Goal: Obtain resource: Download file/media

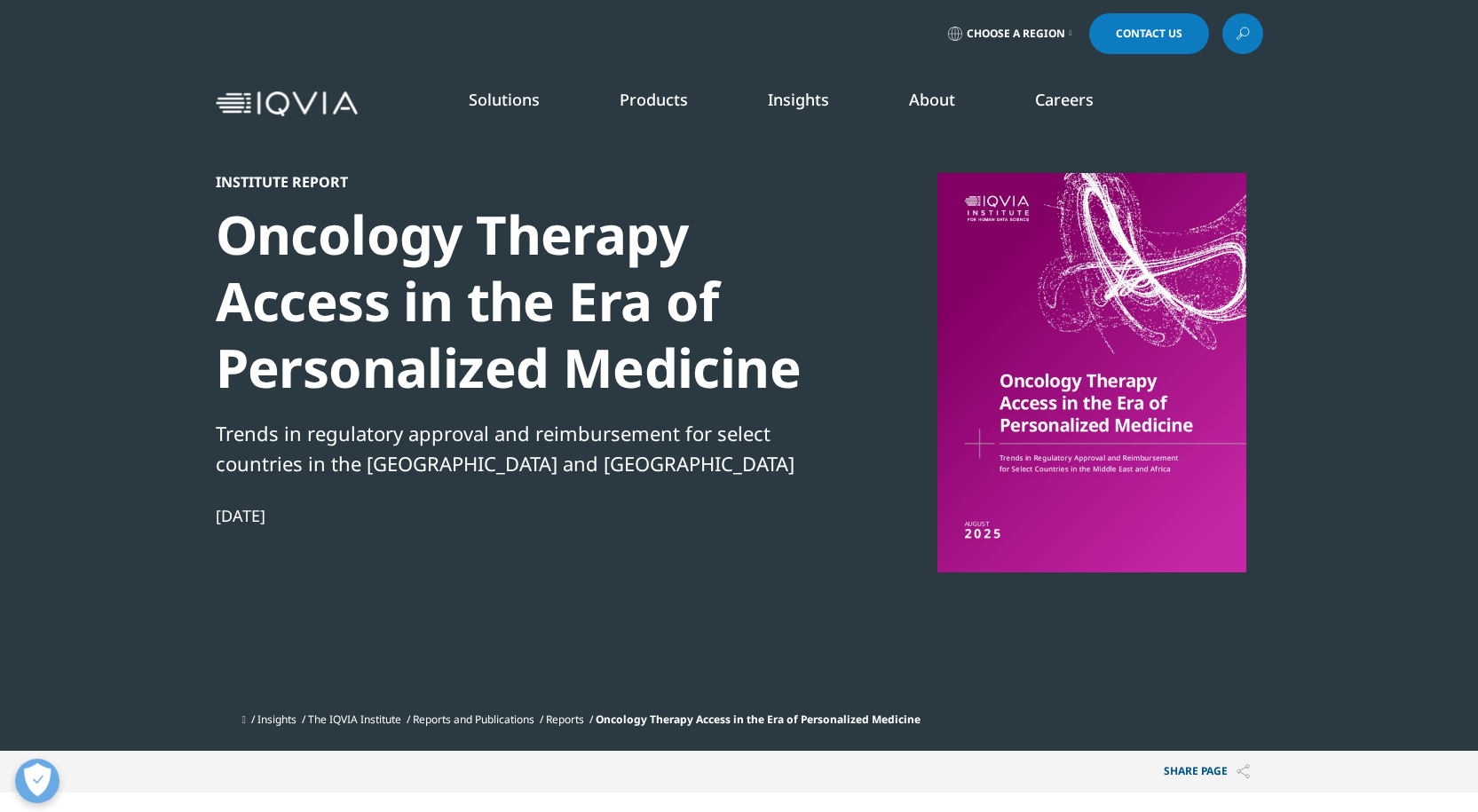
click at [1067, 372] on div at bounding box center [1091, 373] width 342 height 400
click at [1029, 387] on div at bounding box center [1091, 373] width 342 height 400
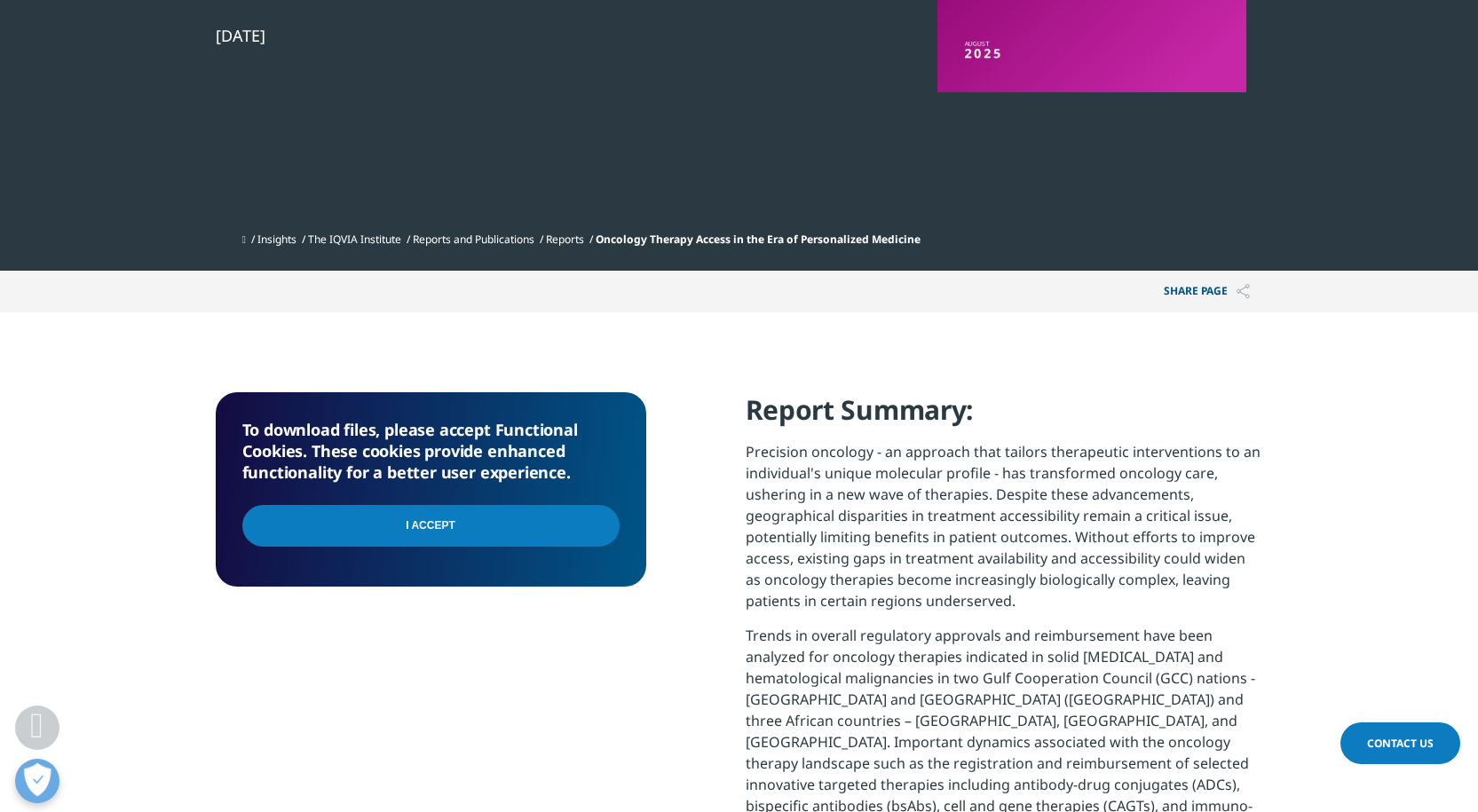
scroll to position [533, 0]
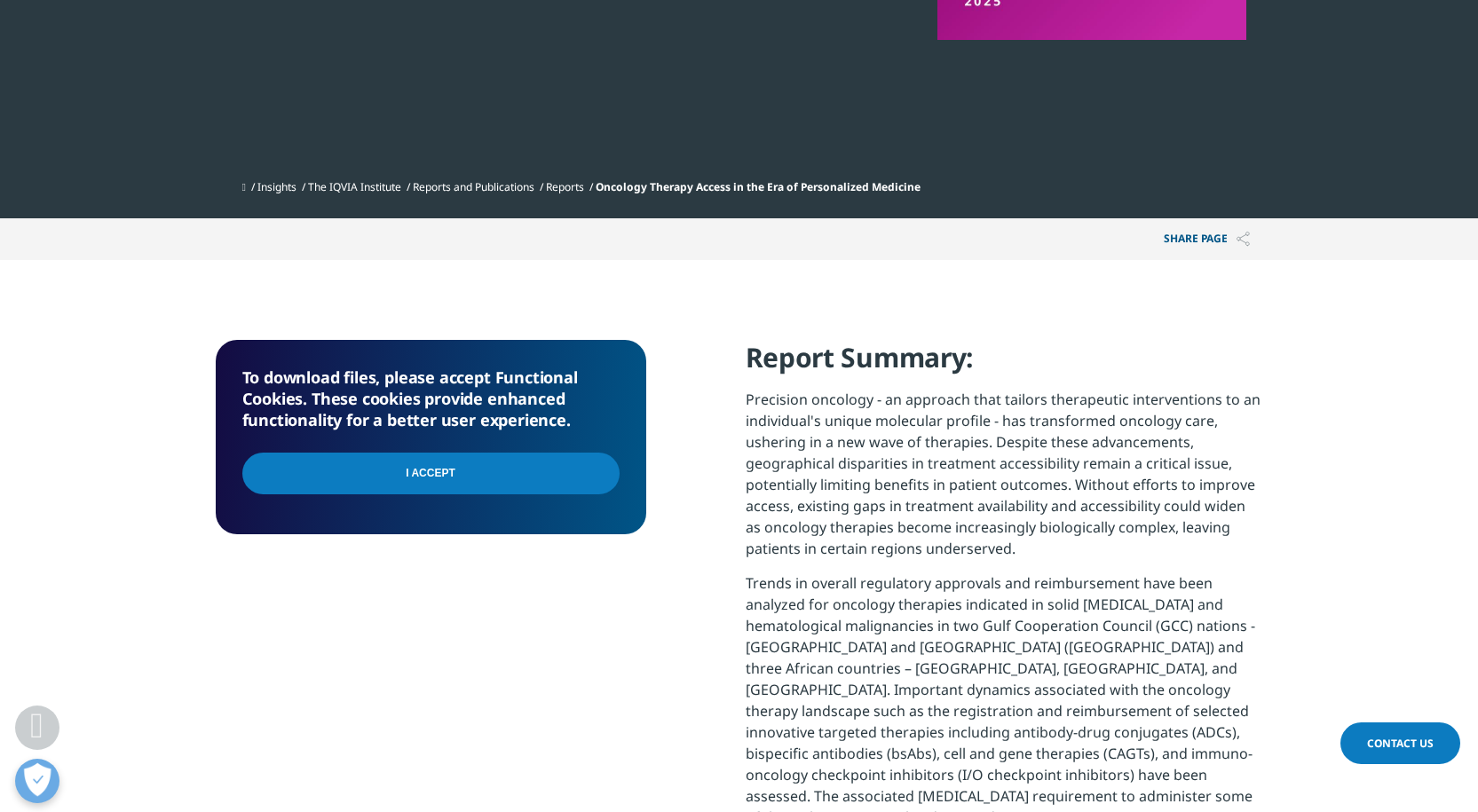
click at [492, 475] on input "I Accept" at bounding box center [431, 473] width 377 height 41
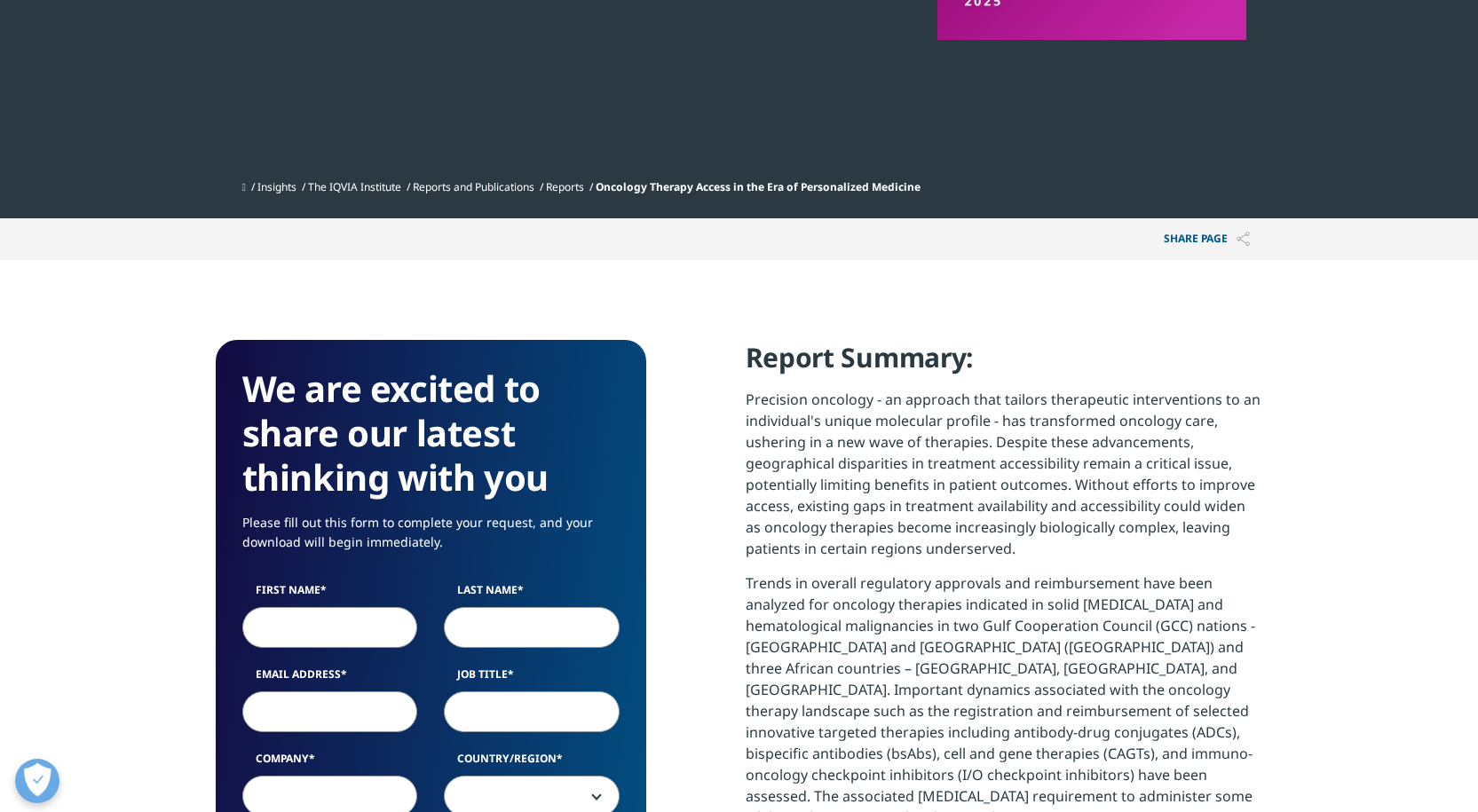
click at [358, 615] on input "First Name" at bounding box center [330, 627] width 175 height 41
type input "[PERSON_NAME]"
type input "Monteith"
type input "[EMAIL_ADDRESS][DOMAIN_NAME]"
type input "Global Public Affairs"
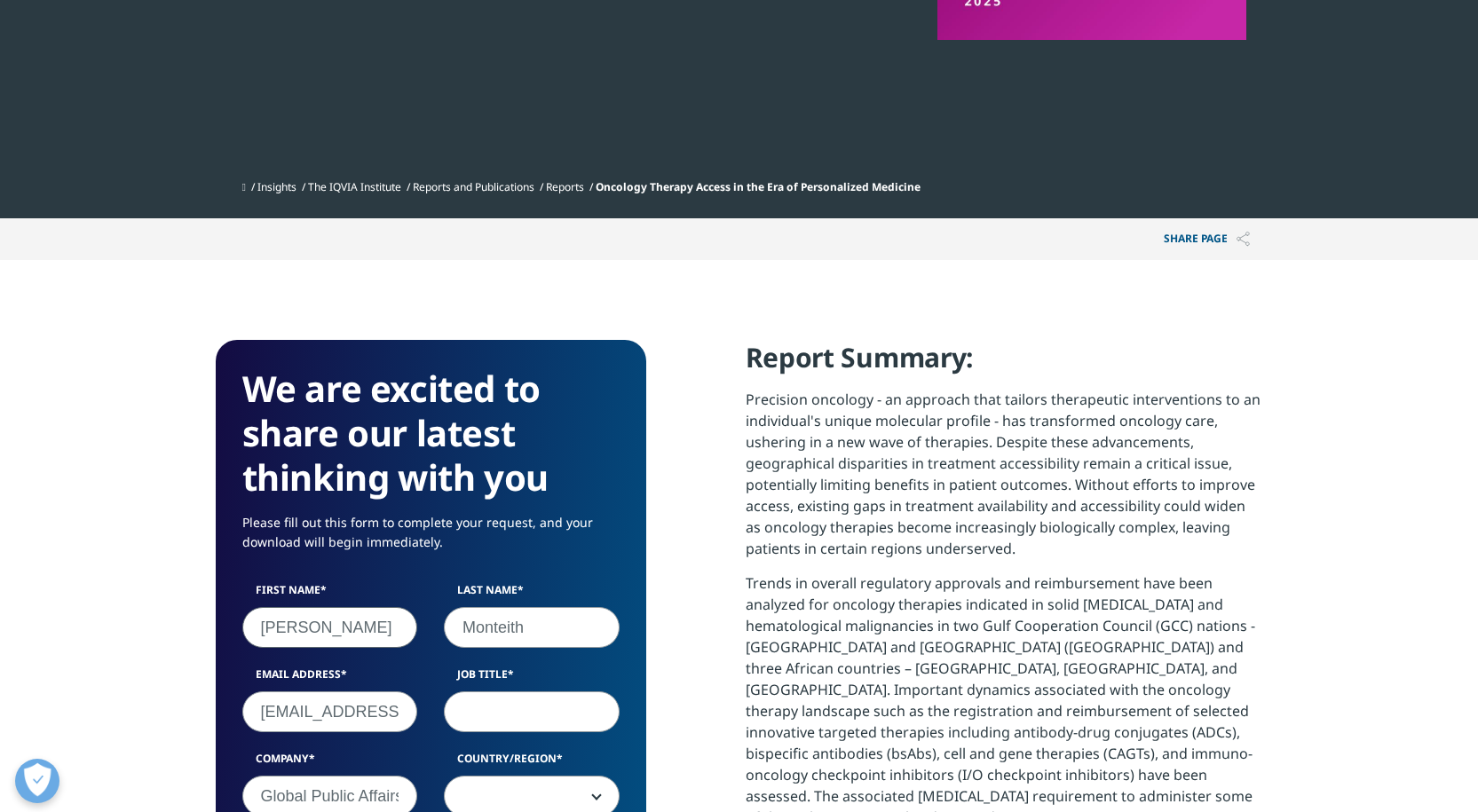
select select "[GEOGRAPHIC_DATA]"
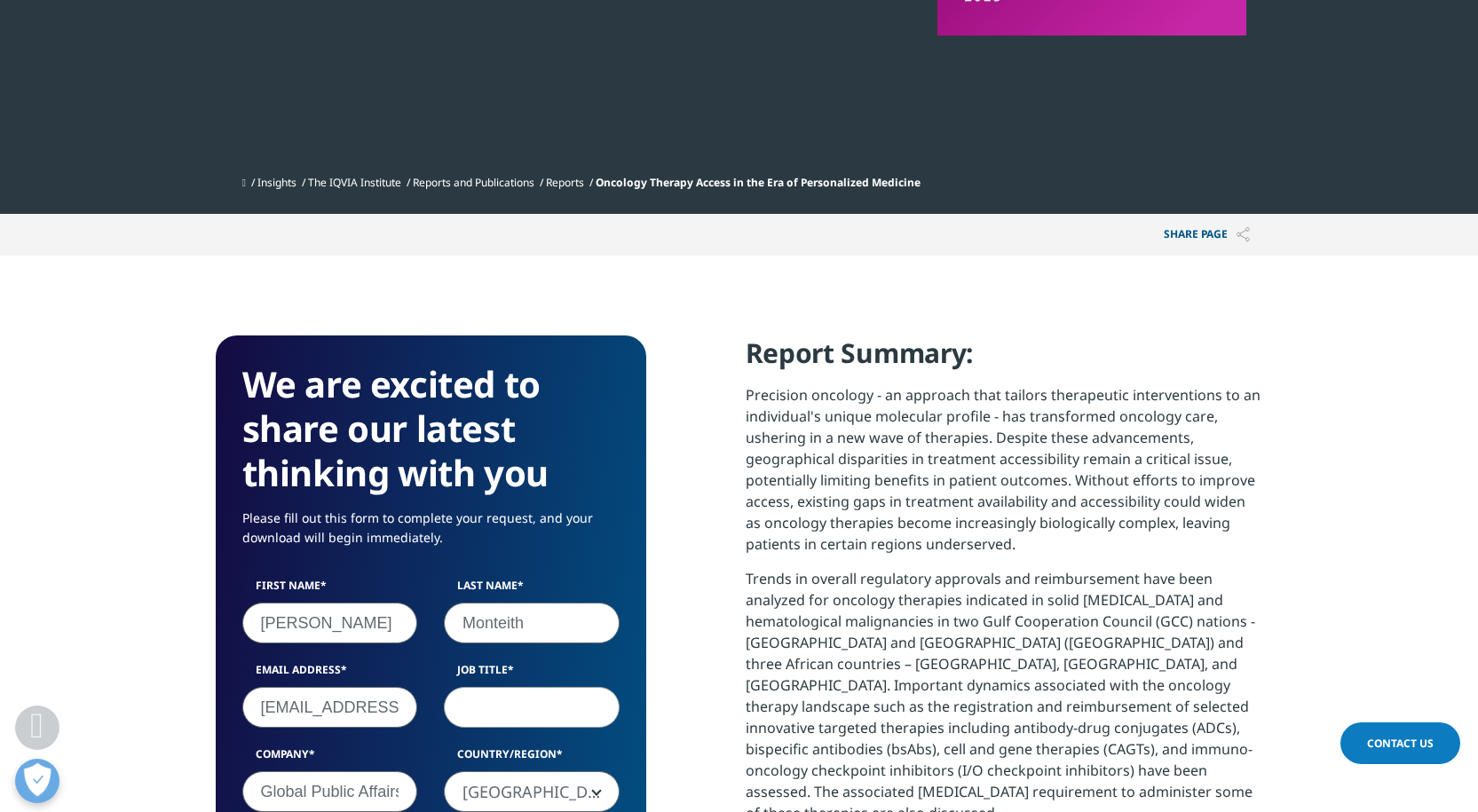
click at [525, 704] on input "Job Title" at bounding box center [532, 707] width 175 height 41
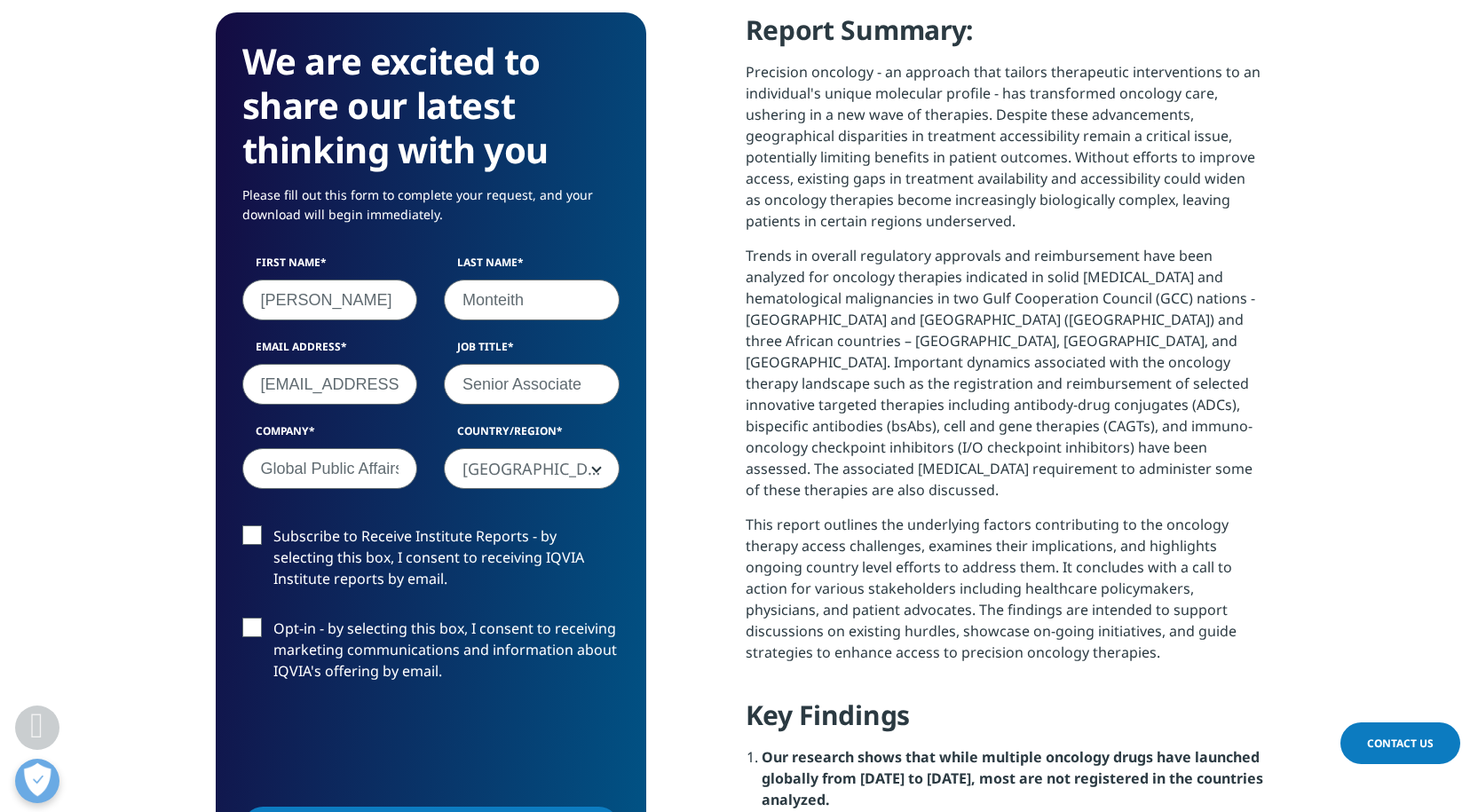
scroll to position [892, 0]
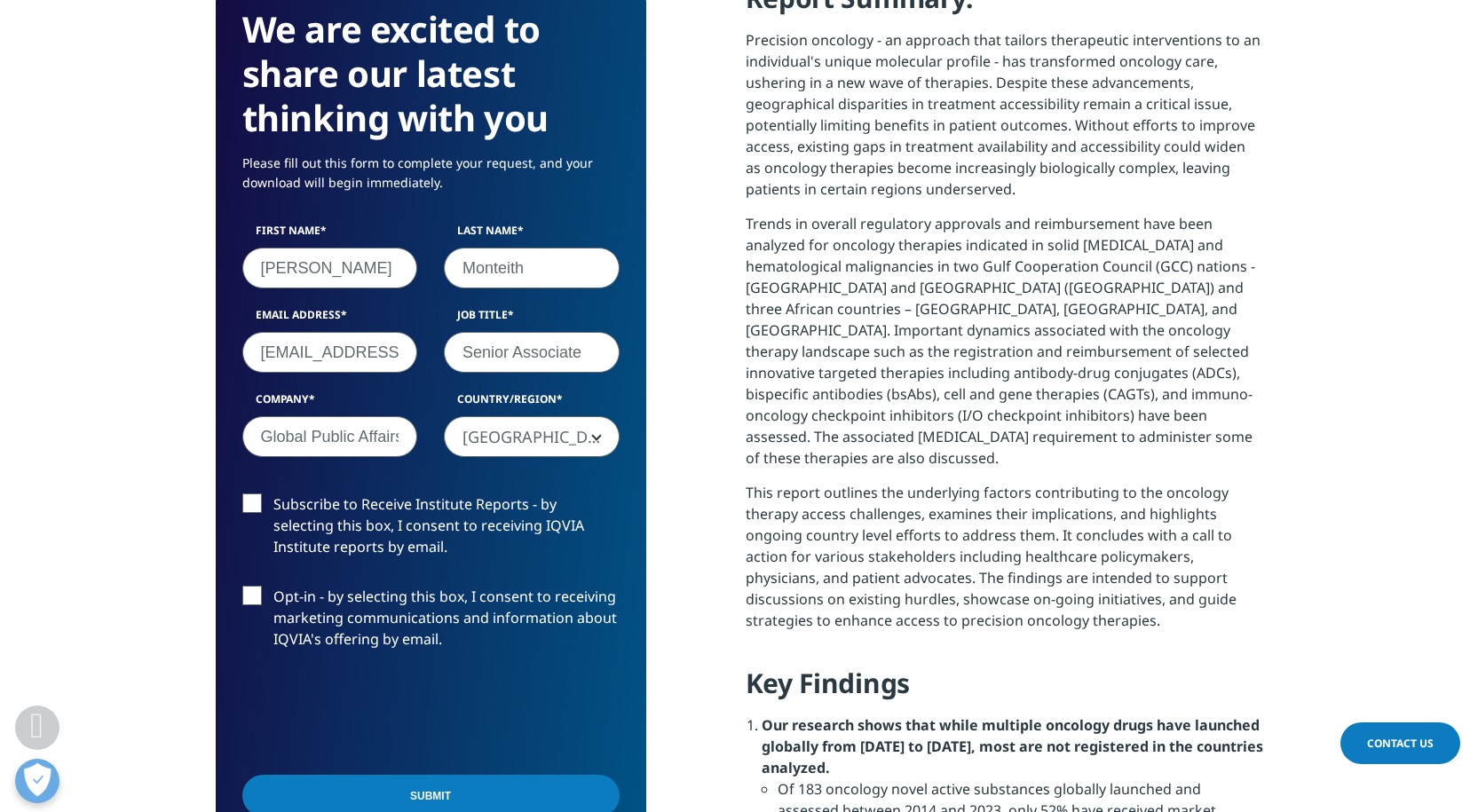
type input "Senior Associate"
click at [322, 788] on input "Submit" at bounding box center [431, 796] width 377 height 41
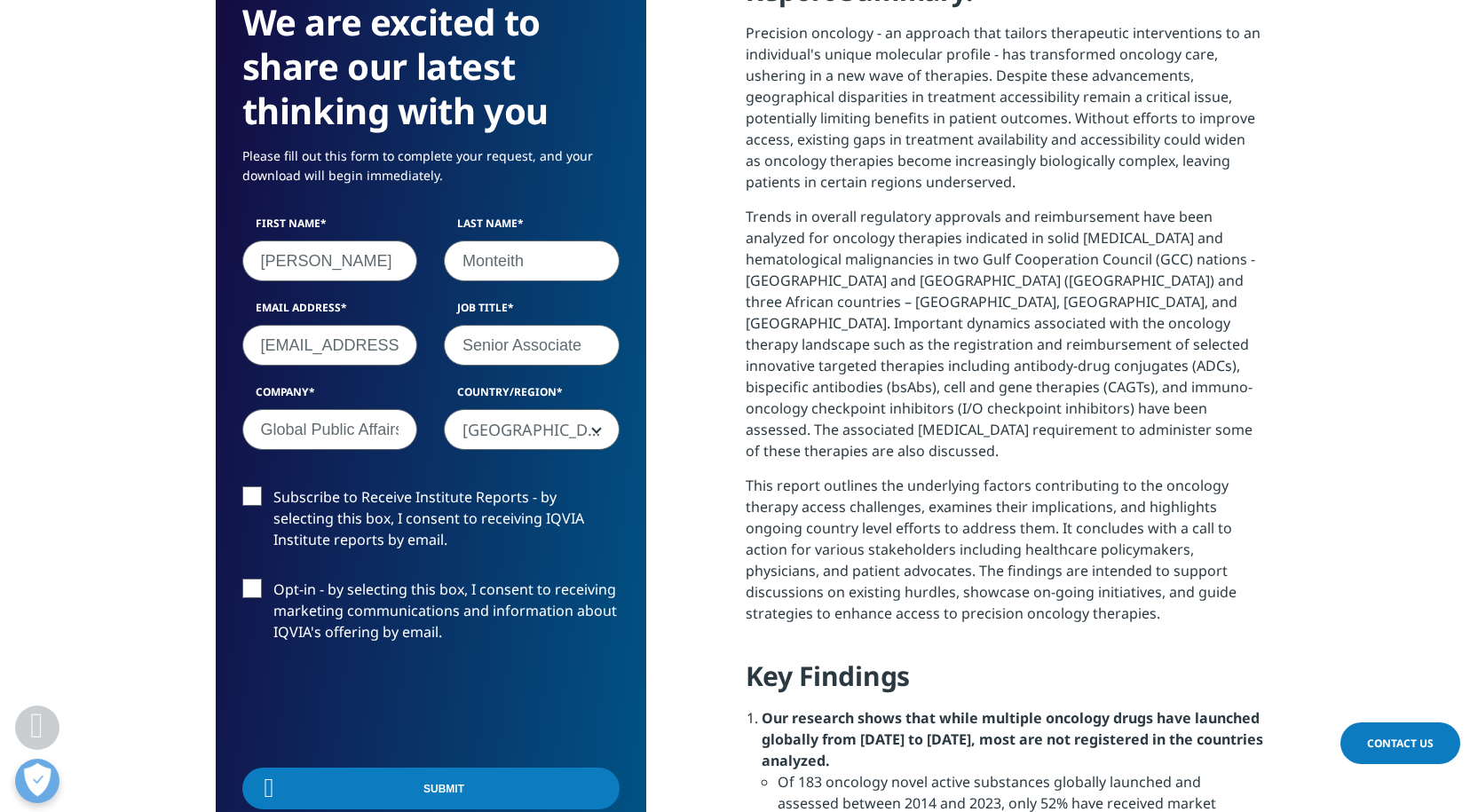
scroll to position [131, 431]
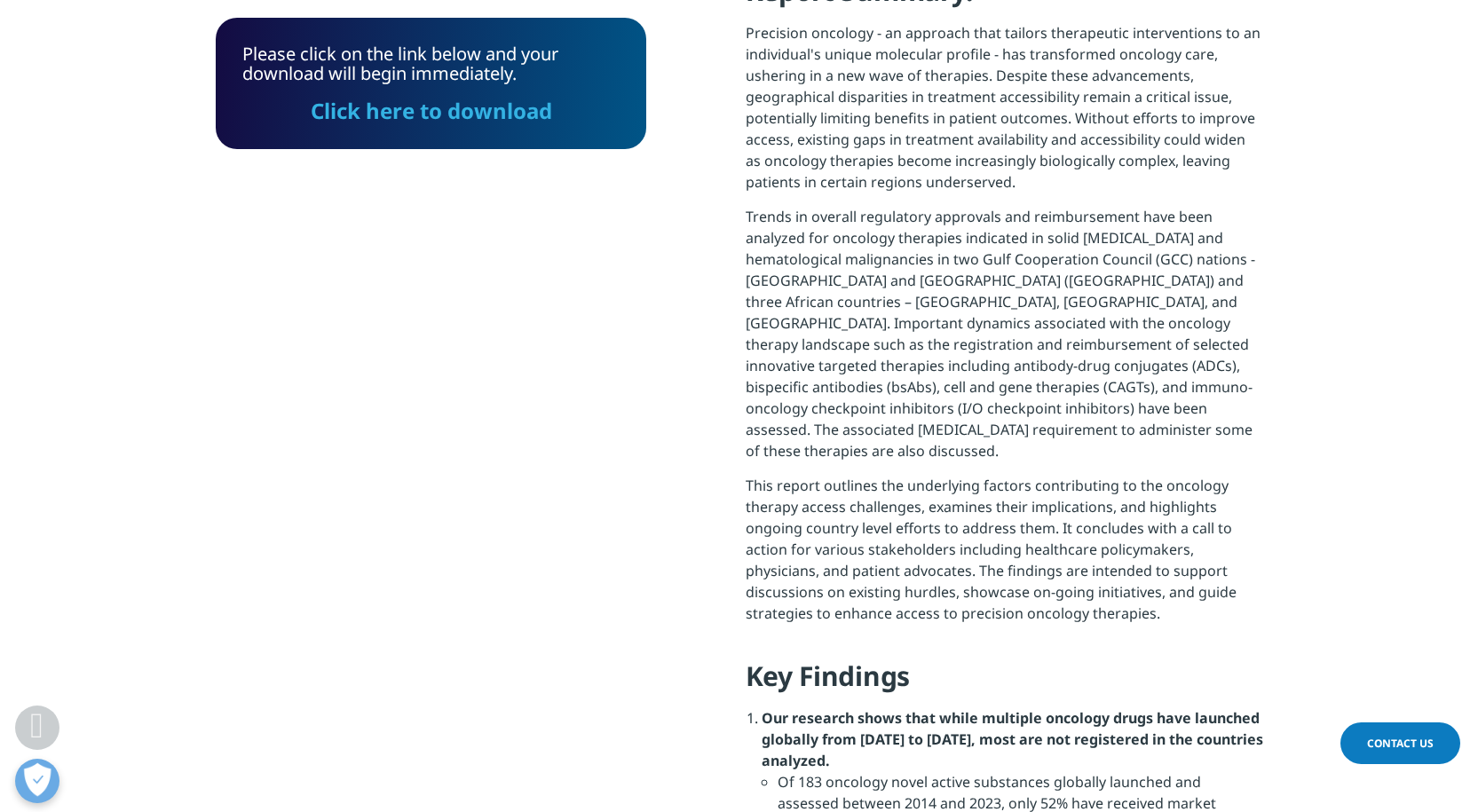
click at [466, 108] on link "Click here to download" at bounding box center [431, 110] width 241 height 29
